Goal: Check status: Check status

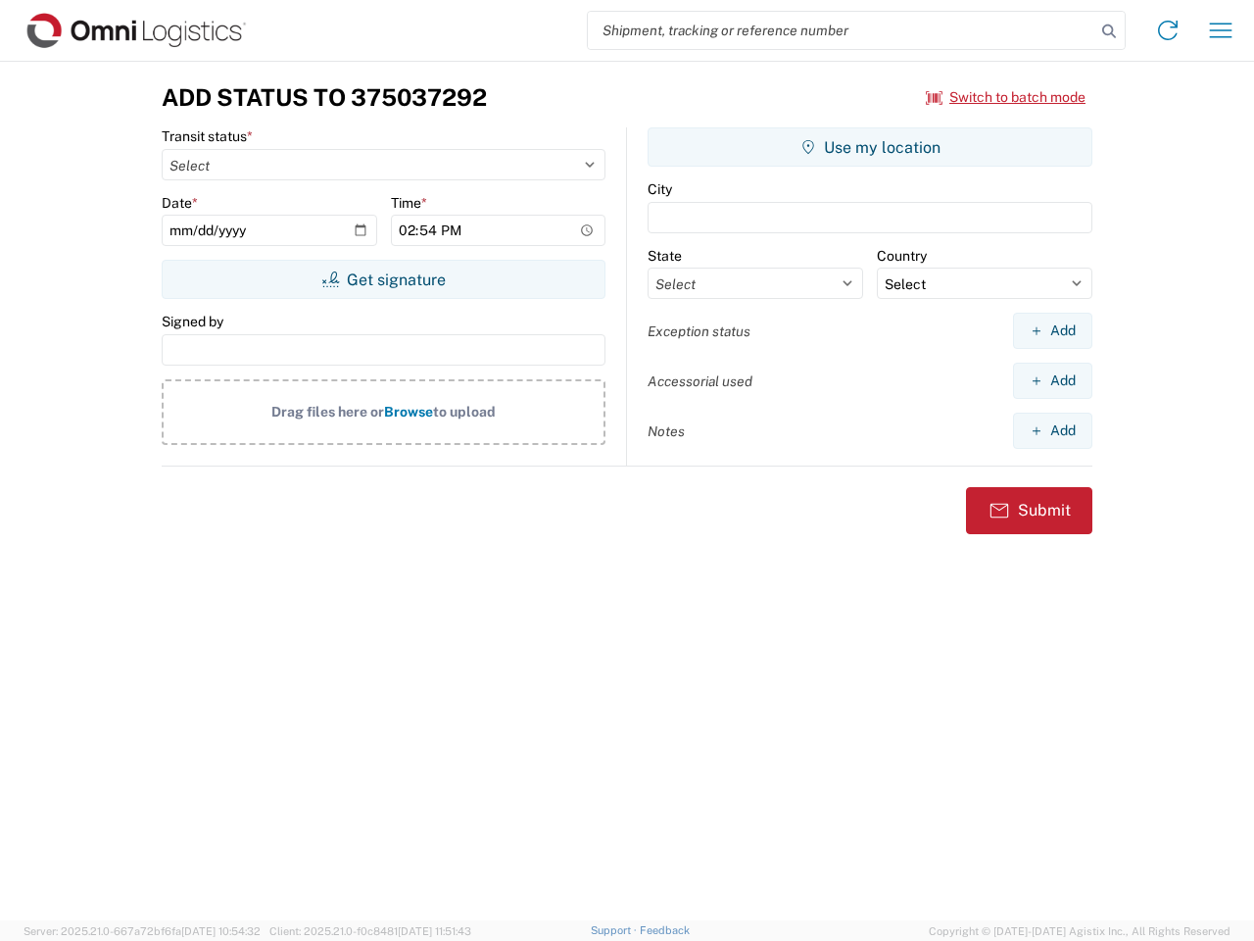
click at [842, 30] on input "search" at bounding box center [842, 30] width 508 height 37
click at [1109, 31] on icon at bounding box center [1108, 31] width 27 height 27
click at [1168, 30] on icon at bounding box center [1167, 30] width 31 height 31
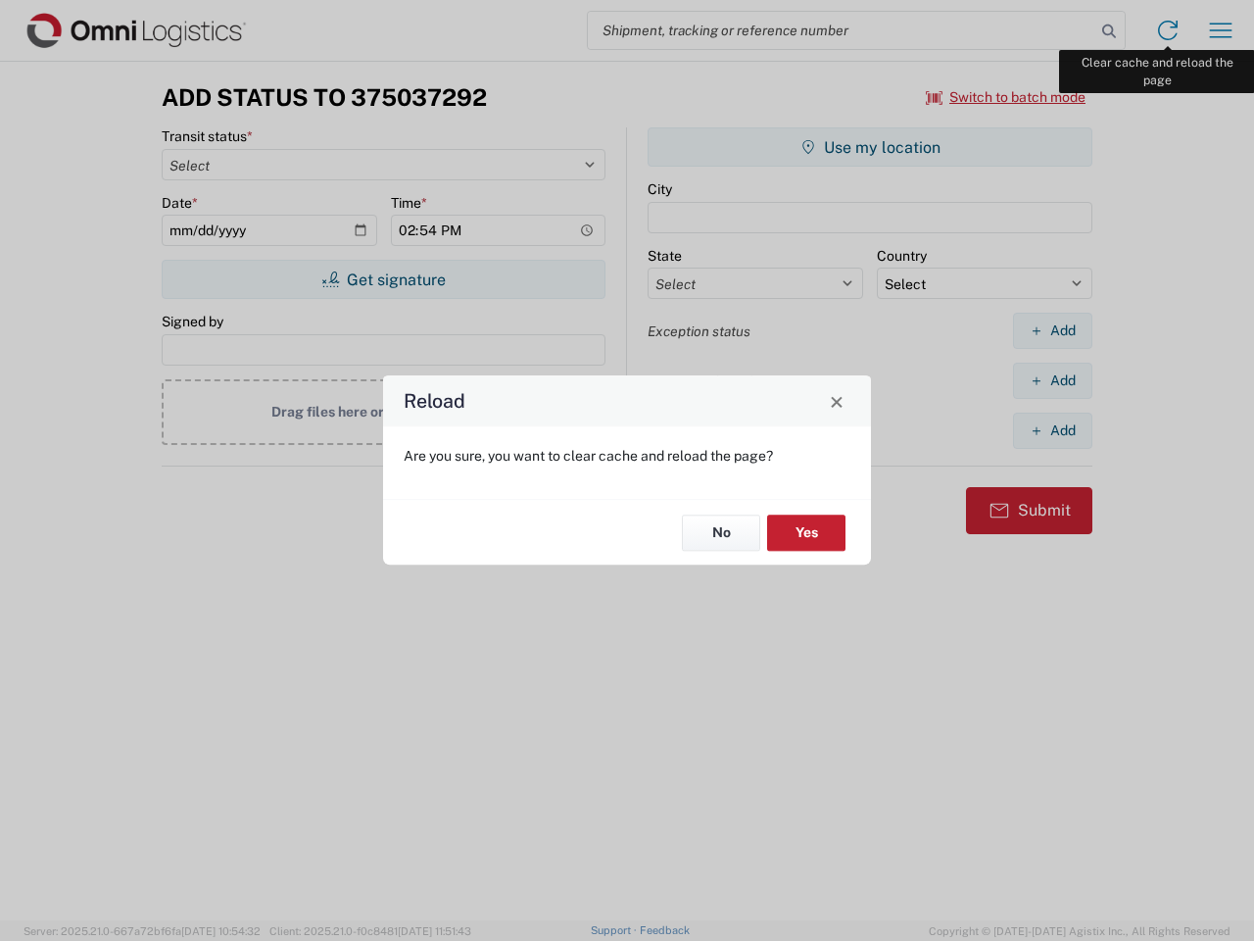
click at [1221, 30] on div "Reload Are you sure, you want to clear cache and reload the page? No Yes" at bounding box center [627, 470] width 1254 height 941
click at [1006, 97] on div "Reload Are you sure, you want to clear cache and reload the page? No Yes" at bounding box center [627, 470] width 1254 height 941
click at [383, 279] on div "Reload Are you sure, you want to clear cache and reload the page? No Yes" at bounding box center [627, 470] width 1254 height 941
click at [870, 147] on div "Reload Are you sure, you want to clear cache and reload the page? No Yes" at bounding box center [627, 470] width 1254 height 941
click at [1052, 330] on div "Reload Are you sure, you want to clear cache and reload the page? No Yes" at bounding box center [627, 470] width 1254 height 941
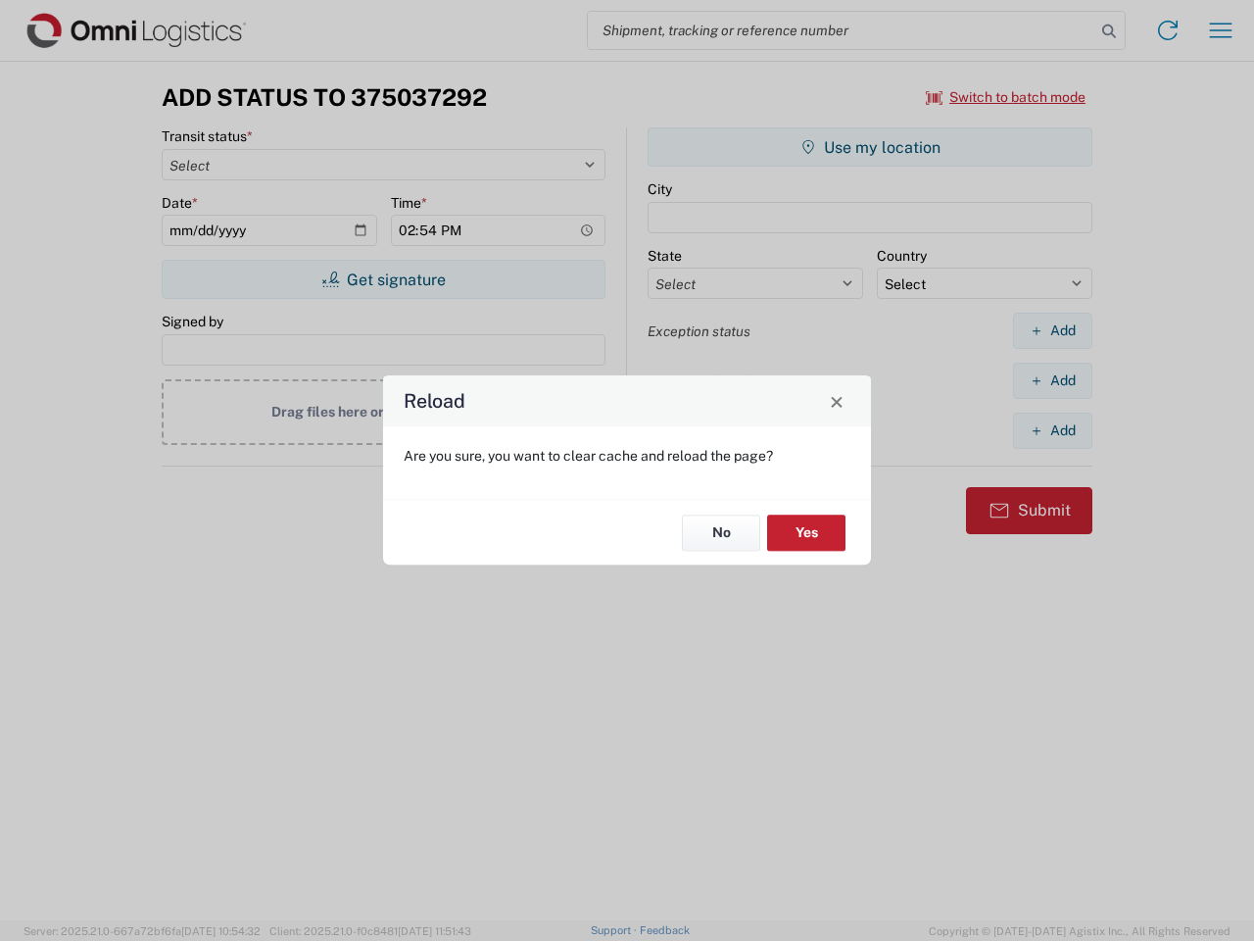
click at [1052, 380] on div "Reload Are you sure, you want to clear cache and reload the page? No Yes" at bounding box center [627, 470] width 1254 height 941
click at [1052, 430] on div "Reload Are you sure, you want to clear cache and reload the page? No Yes" at bounding box center [627, 470] width 1254 height 941
